Goal: Transaction & Acquisition: Purchase product/service

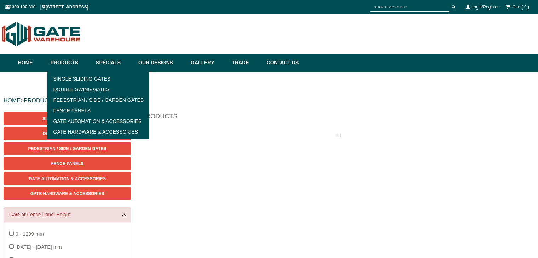
scroll to position [17, 0]
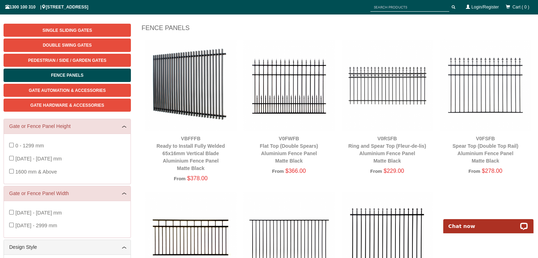
click at [204, 96] on img at bounding box center [190, 85] width 91 height 91
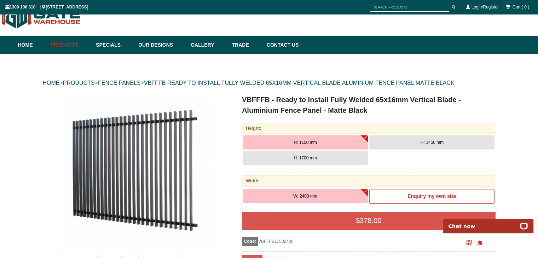
click at [338, 156] on button "H: 1700 mm" at bounding box center [305, 158] width 125 height 14
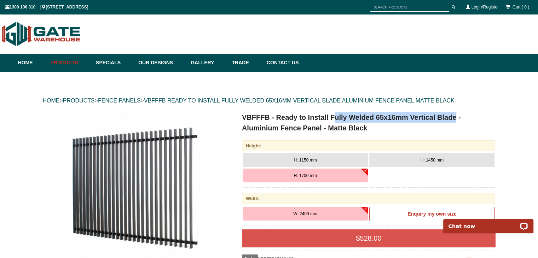
drag, startPoint x: 332, startPoint y: 117, endPoint x: 453, endPoint y: 111, distance: 120.4
click at [455, 117] on h1 "VBFFFB - Ready to Install Fully Welded 65x16mm Vertical Blade - Aluminium Fence…" at bounding box center [369, 122] width 254 height 21
copy h1 "ully Welded 65x16mm Vertical Blade"
